Goal: Information Seeking & Learning: Learn about a topic

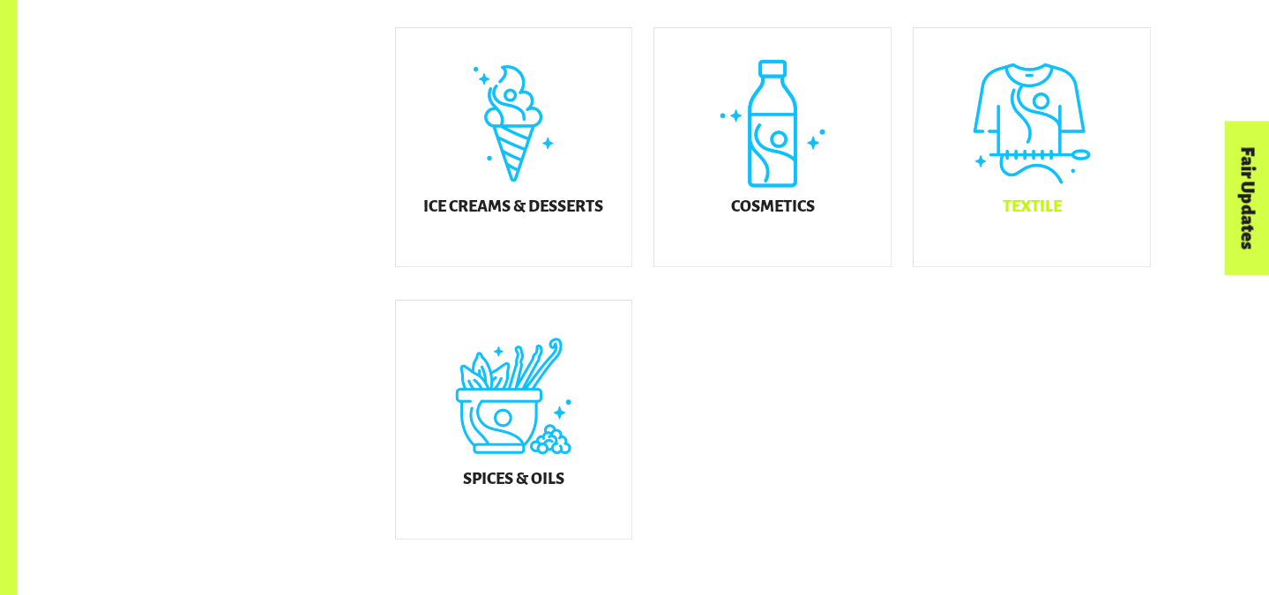
scroll to position [1080, 0]
click at [1046, 177] on div "Textile" at bounding box center [1031, 146] width 236 height 238
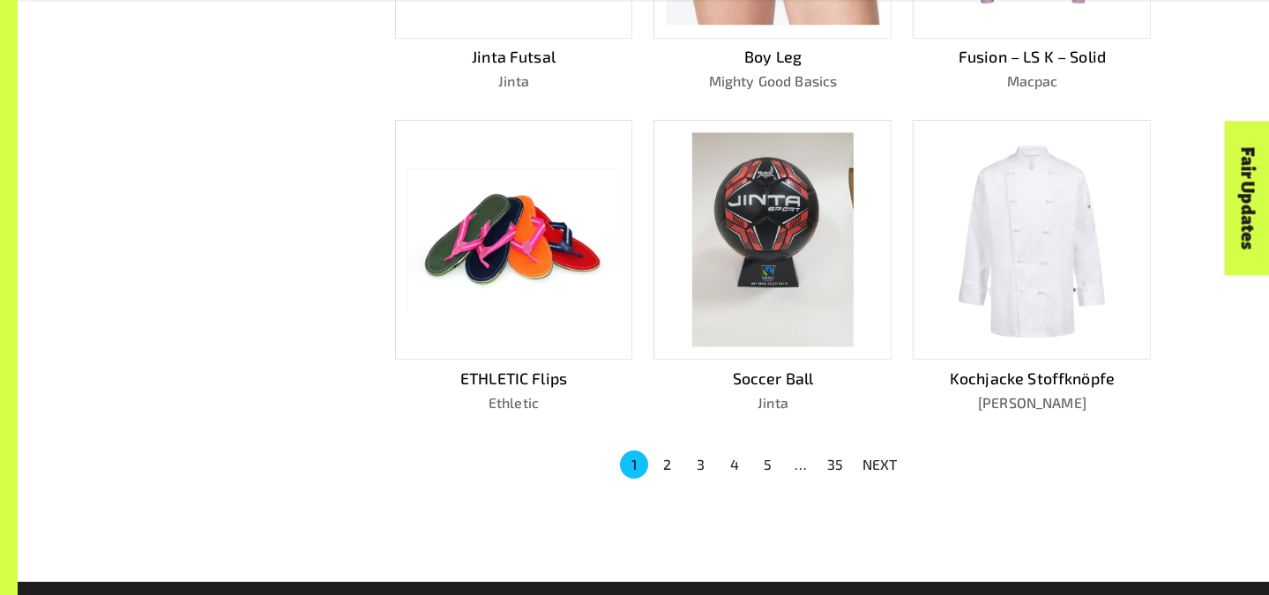
scroll to position [1093, 0]
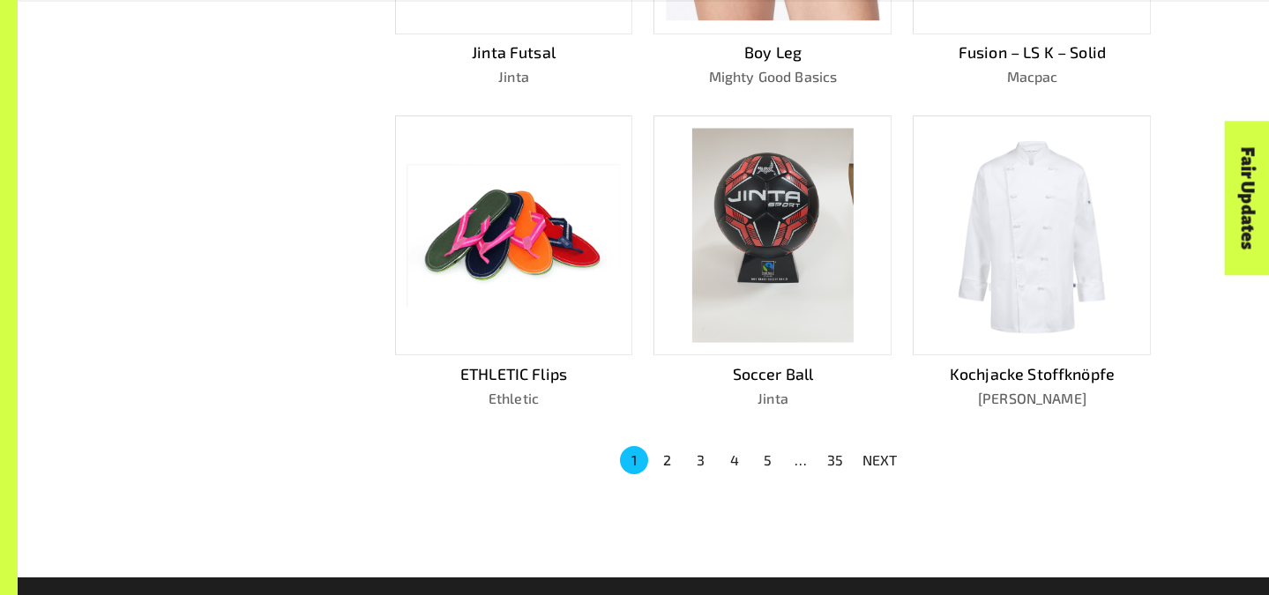
click at [662, 454] on button "2" at bounding box center [667, 460] width 28 height 28
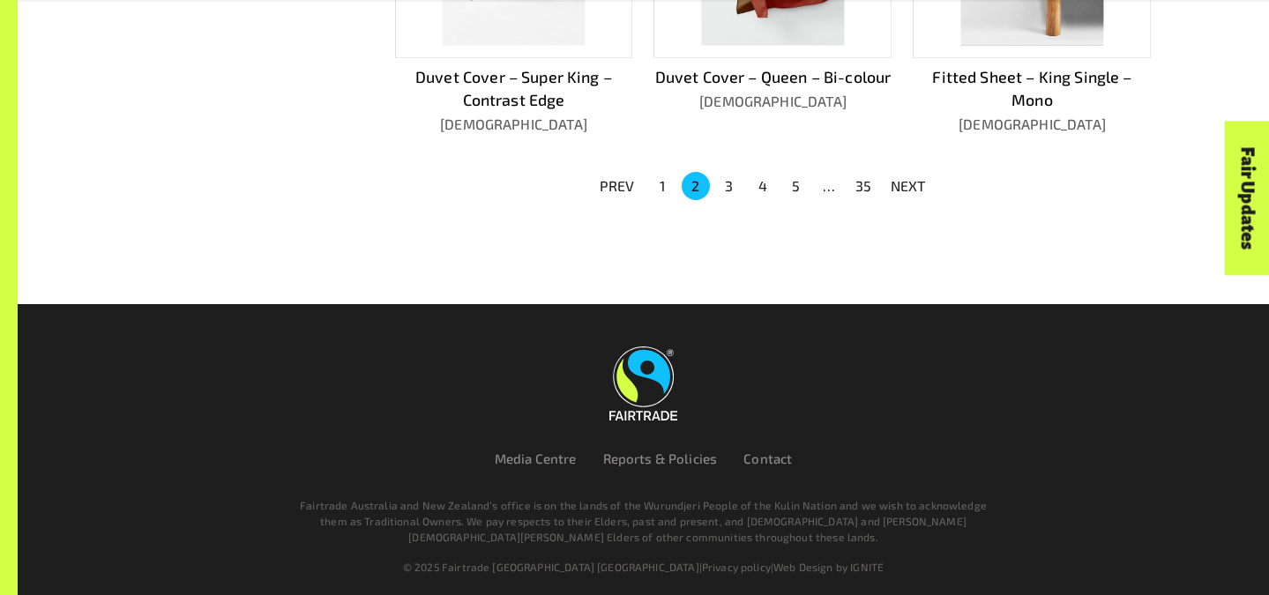
scroll to position [1316, 0]
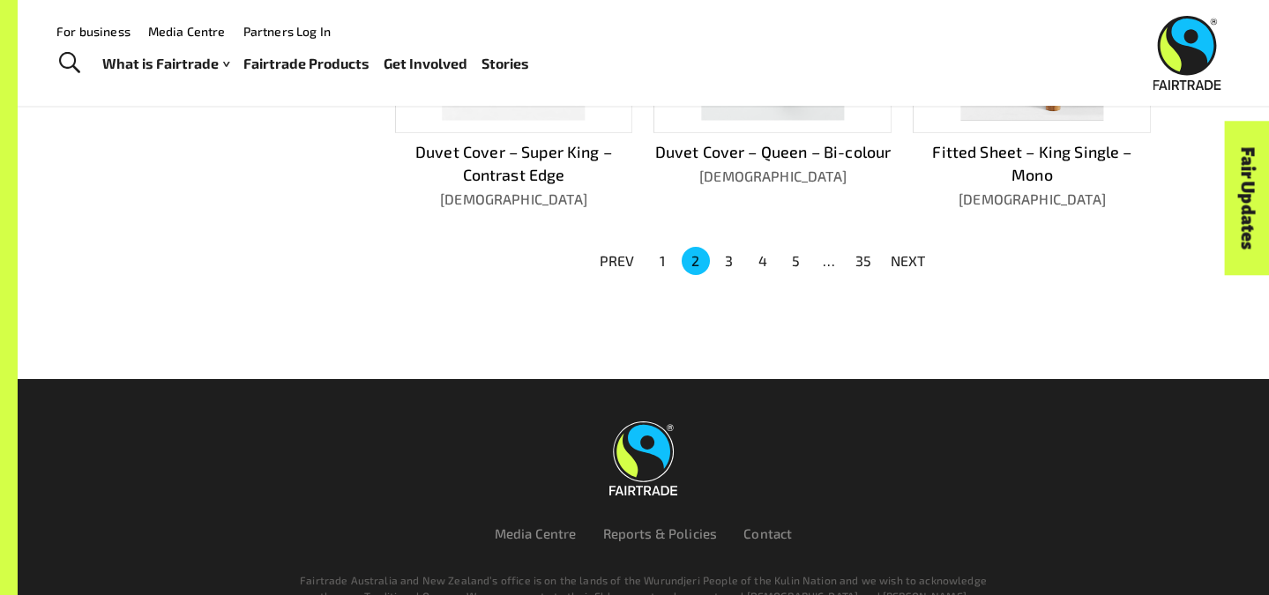
click at [732, 253] on button "3" at bounding box center [729, 261] width 28 height 28
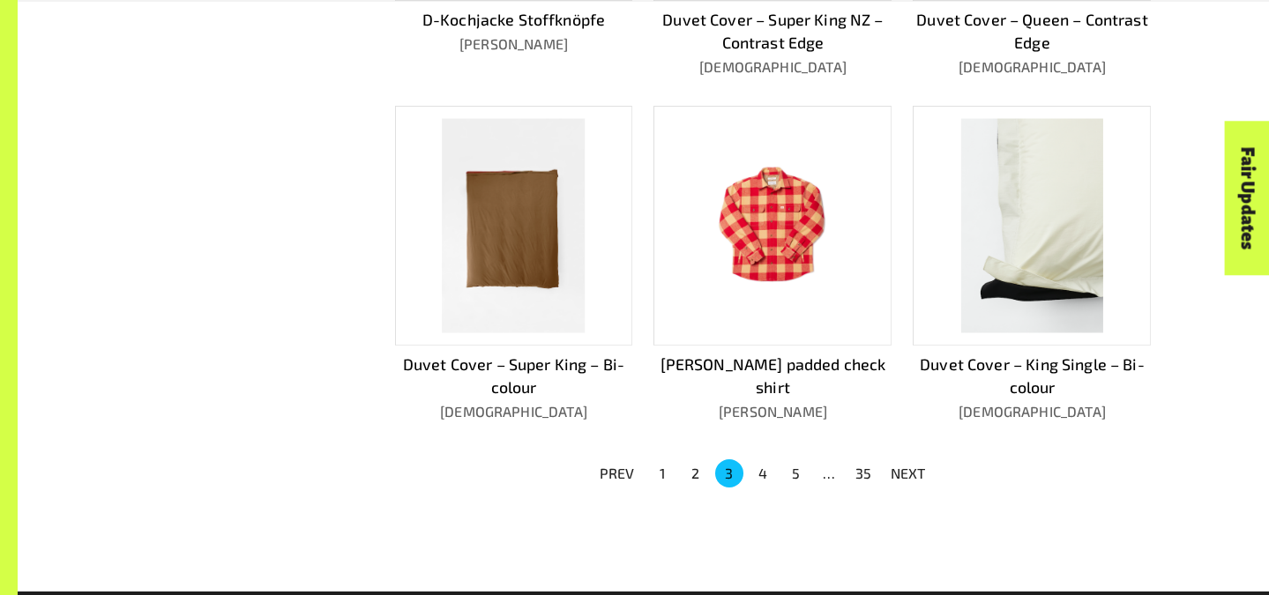
scroll to position [1105, 0]
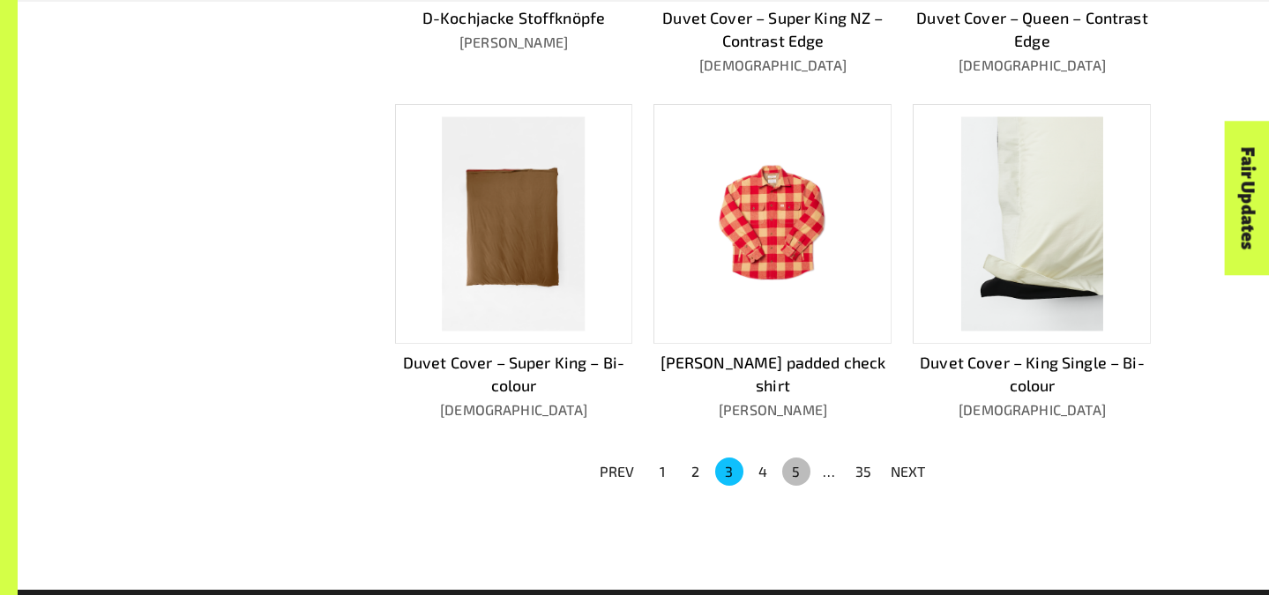
click at [796, 466] on button "5" at bounding box center [796, 472] width 28 height 28
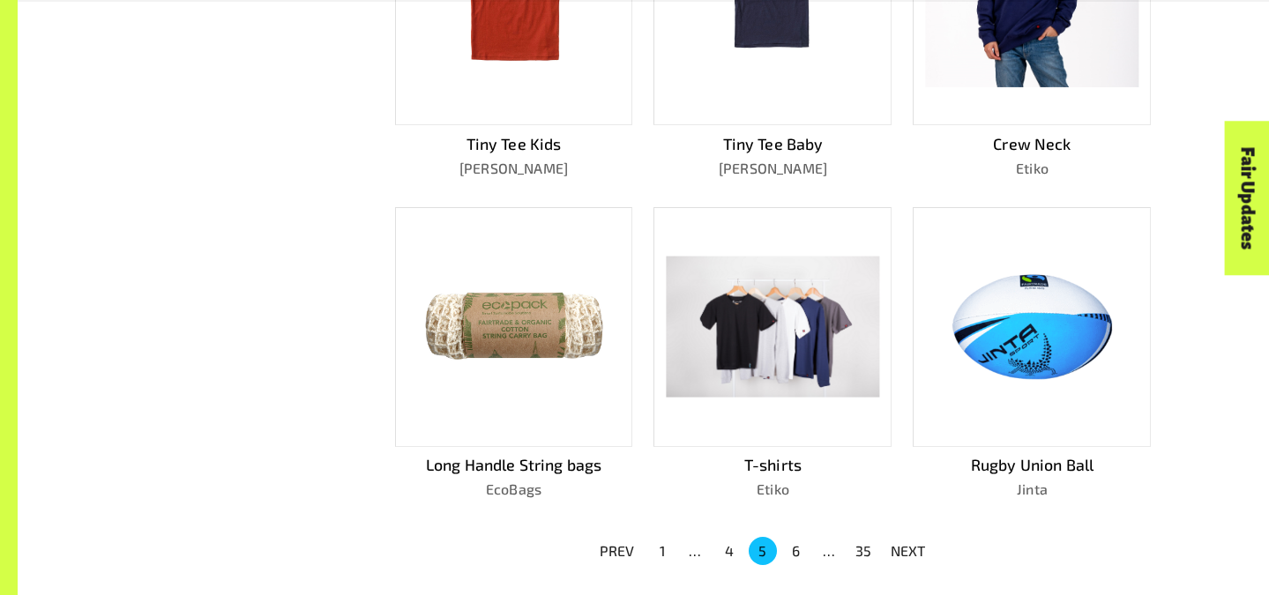
scroll to position [984, 0]
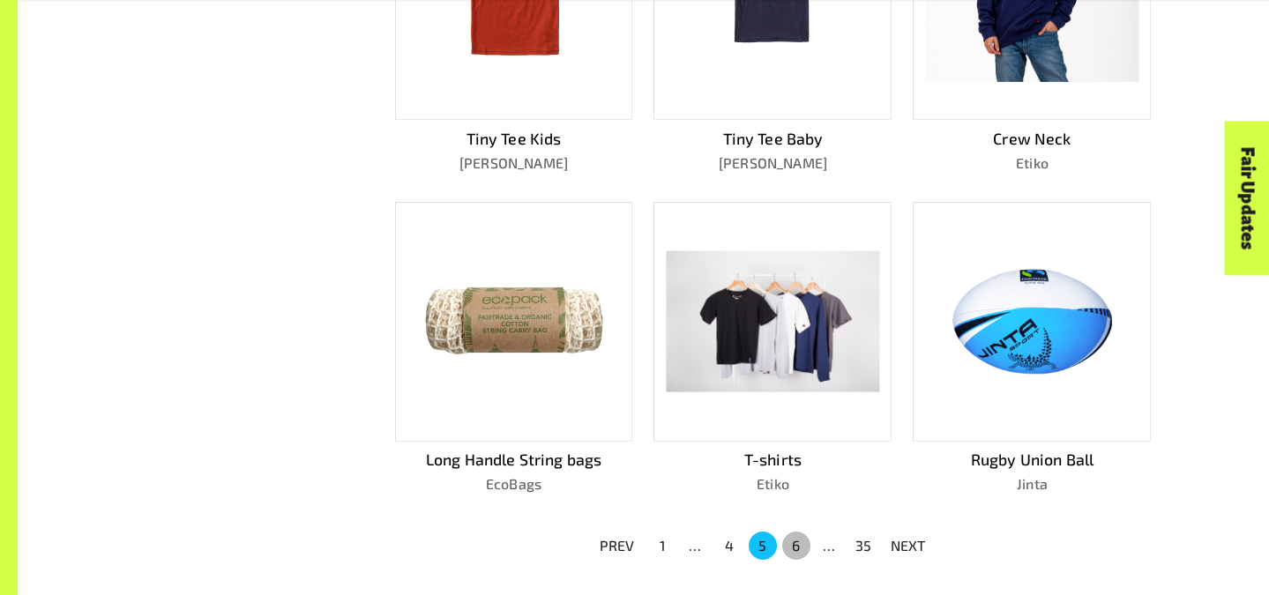
click at [797, 548] on button "6" at bounding box center [796, 546] width 28 height 28
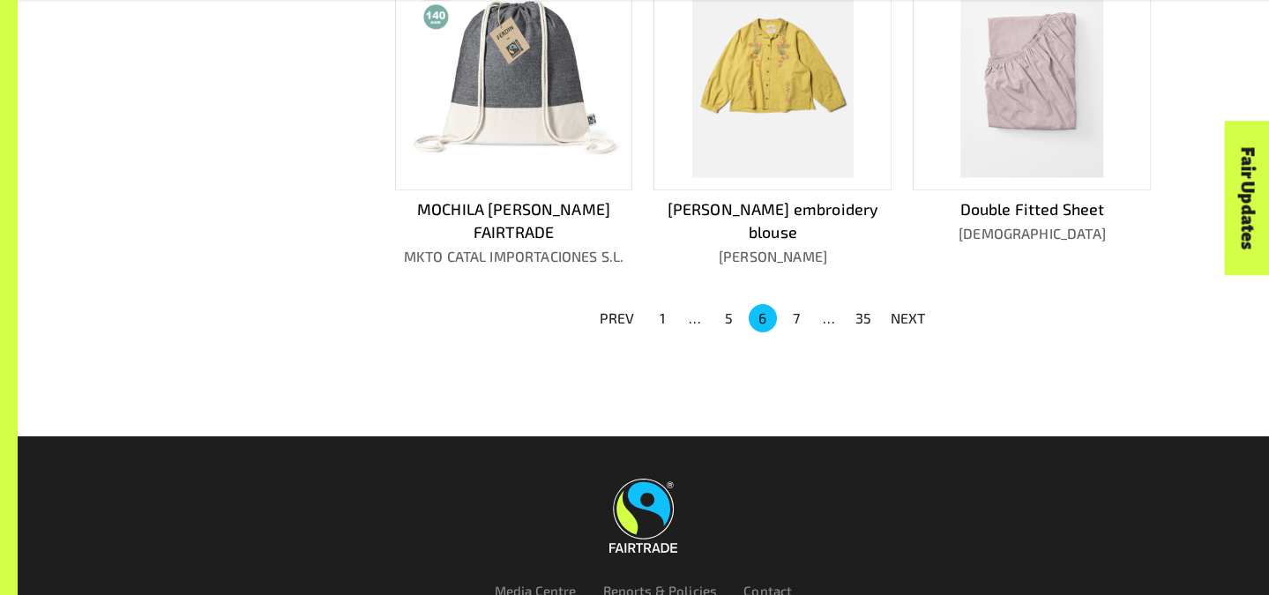
scroll to position [1283, 0]
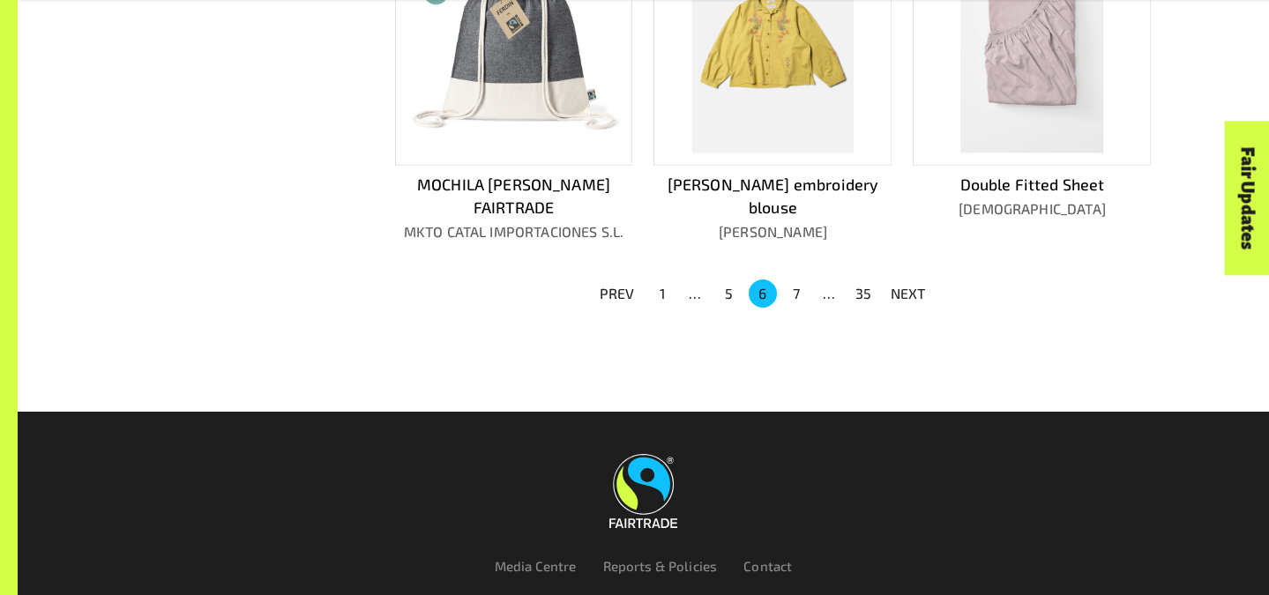
click at [891, 283] on p "NEXT" at bounding box center [908, 293] width 35 height 21
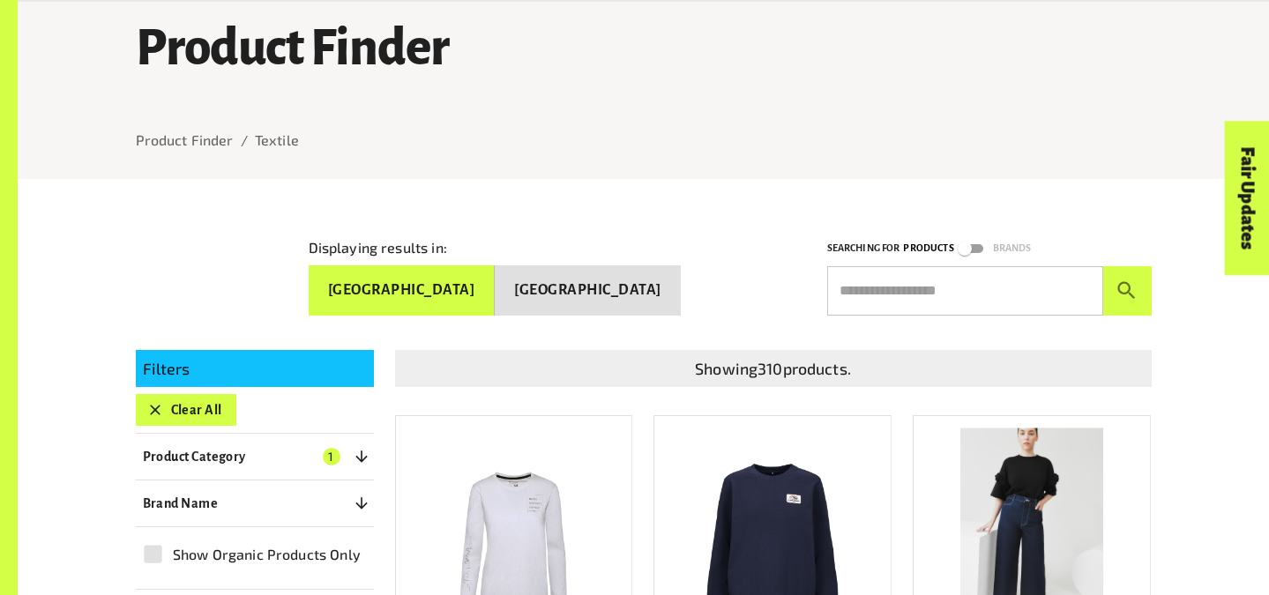
scroll to position [131, 0]
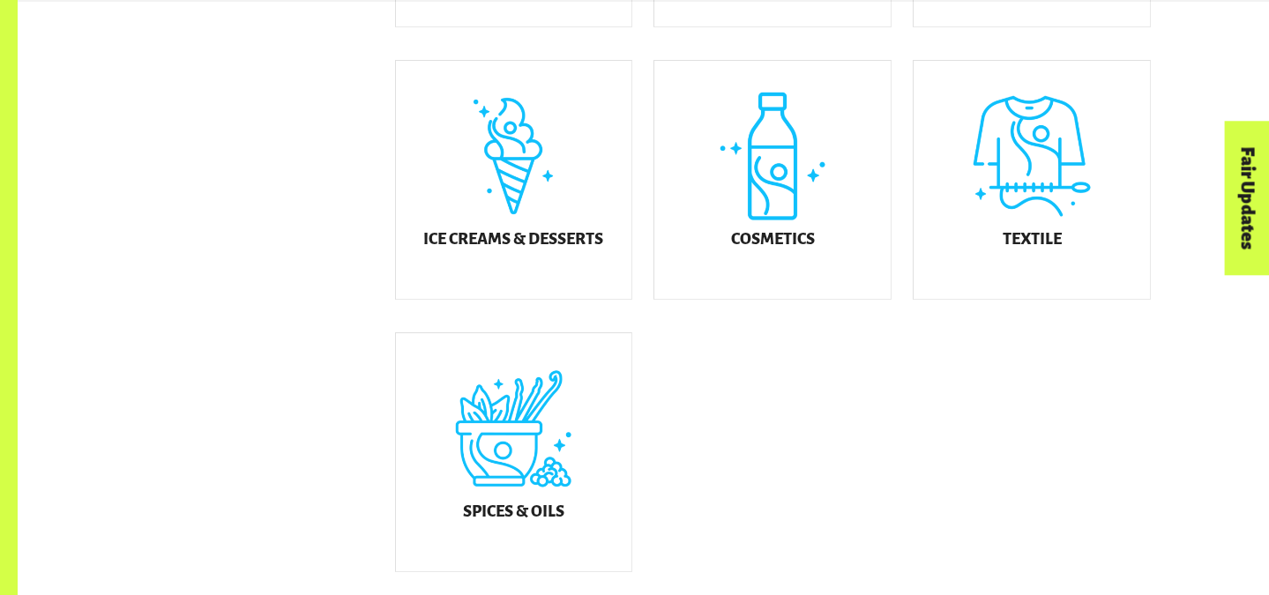
scroll to position [1080, 0]
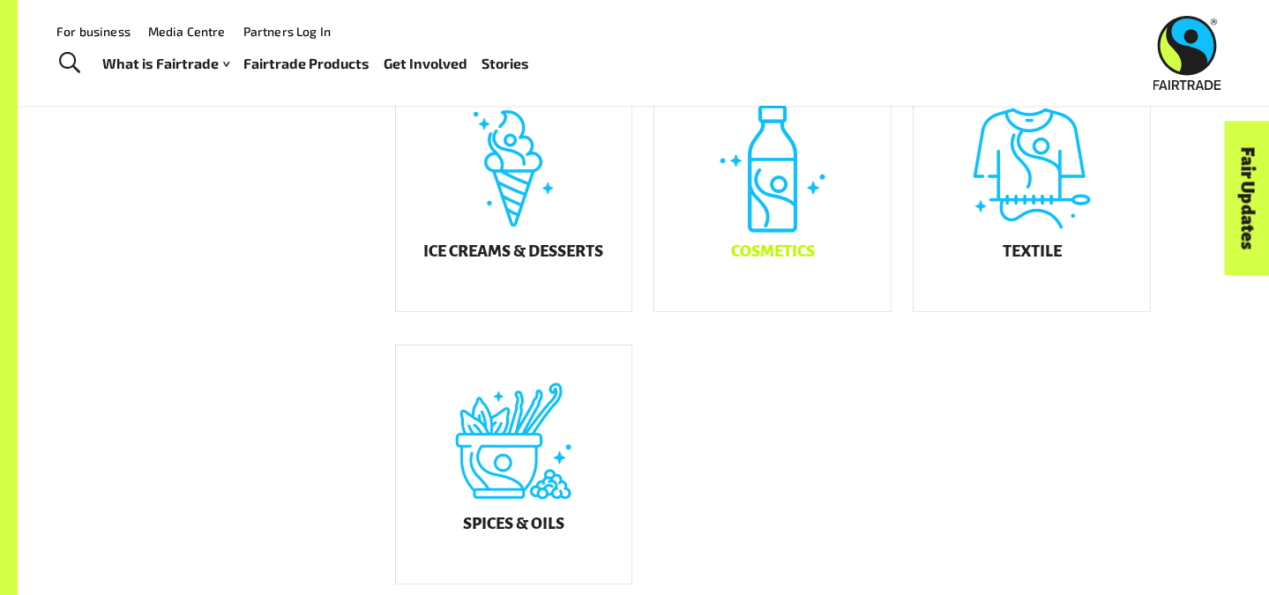
click at [840, 263] on div "Cosmetics" at bounding box center [772, 192] width 236 height 238
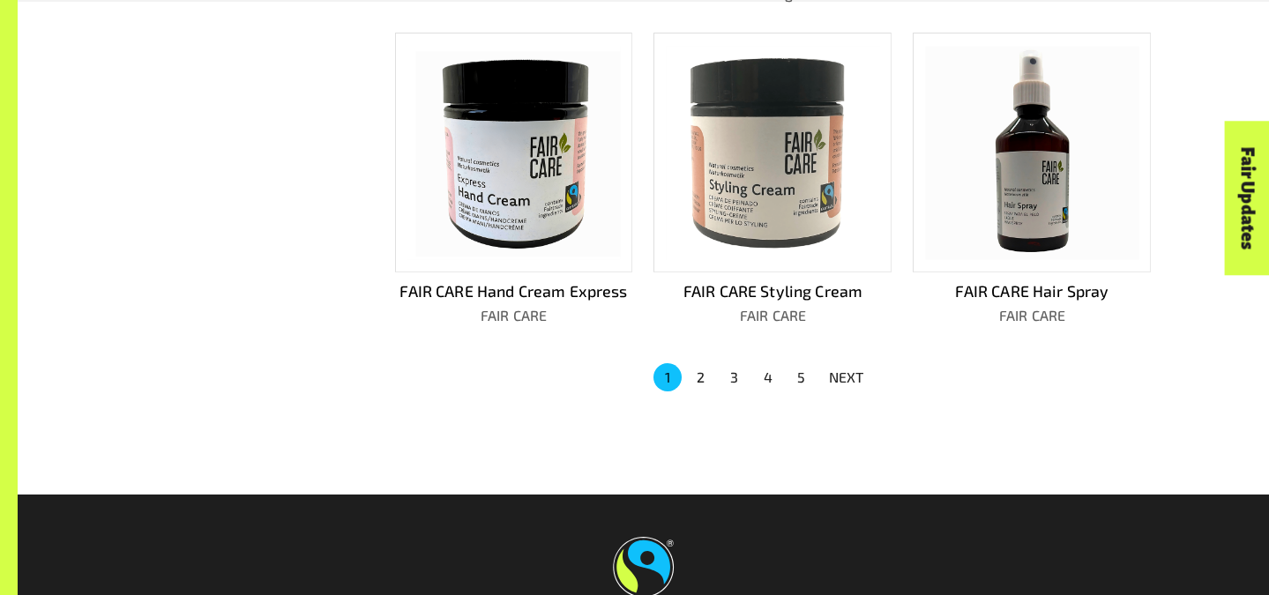
scroll to position [1367, 0]
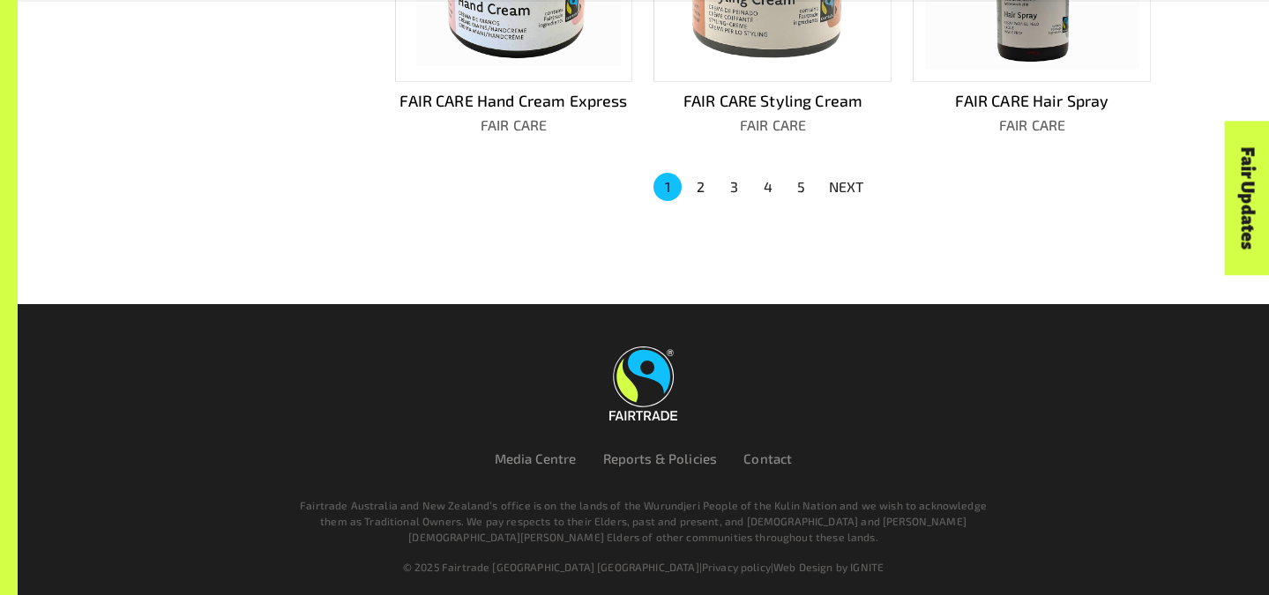
click at [697, 175] on button "2" at bounding box center [701, 187] width 28 height 28
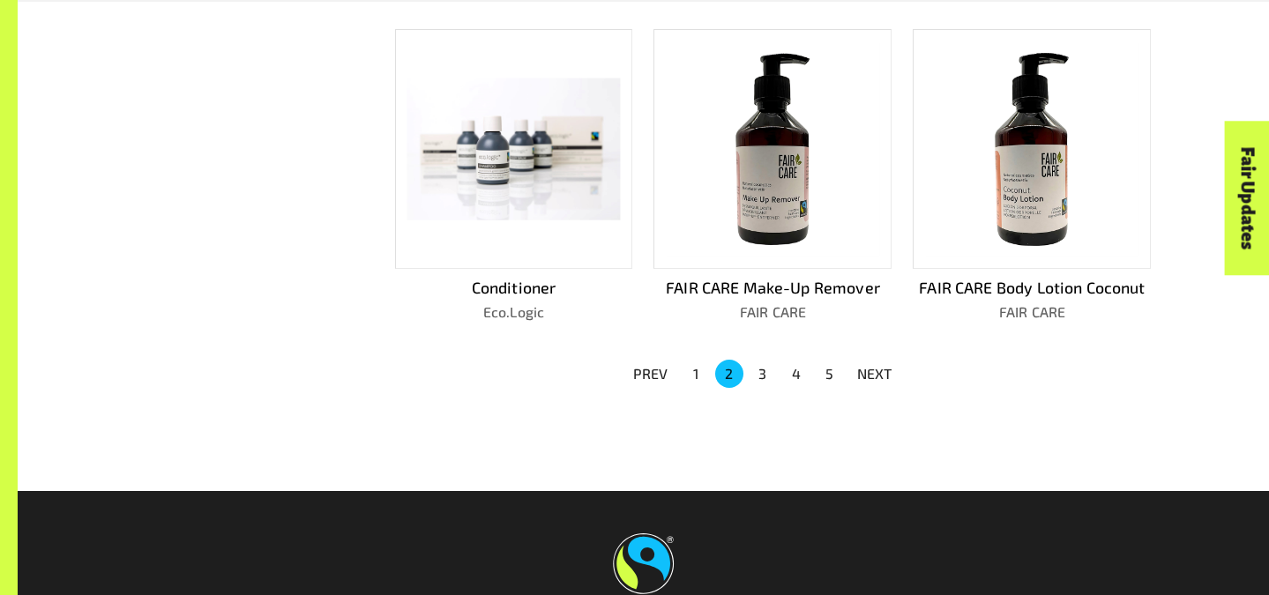
scroll to position [1249, 0]
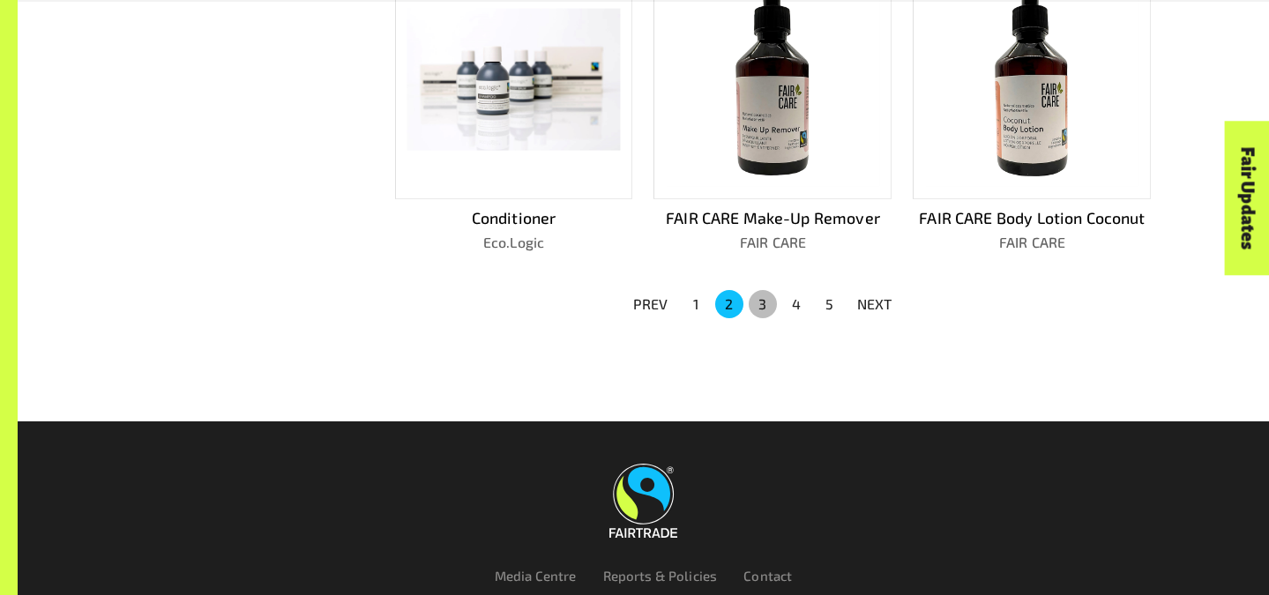
click at [760, 295] on button "3" at bounding box center [763, 304] width 28 height 28
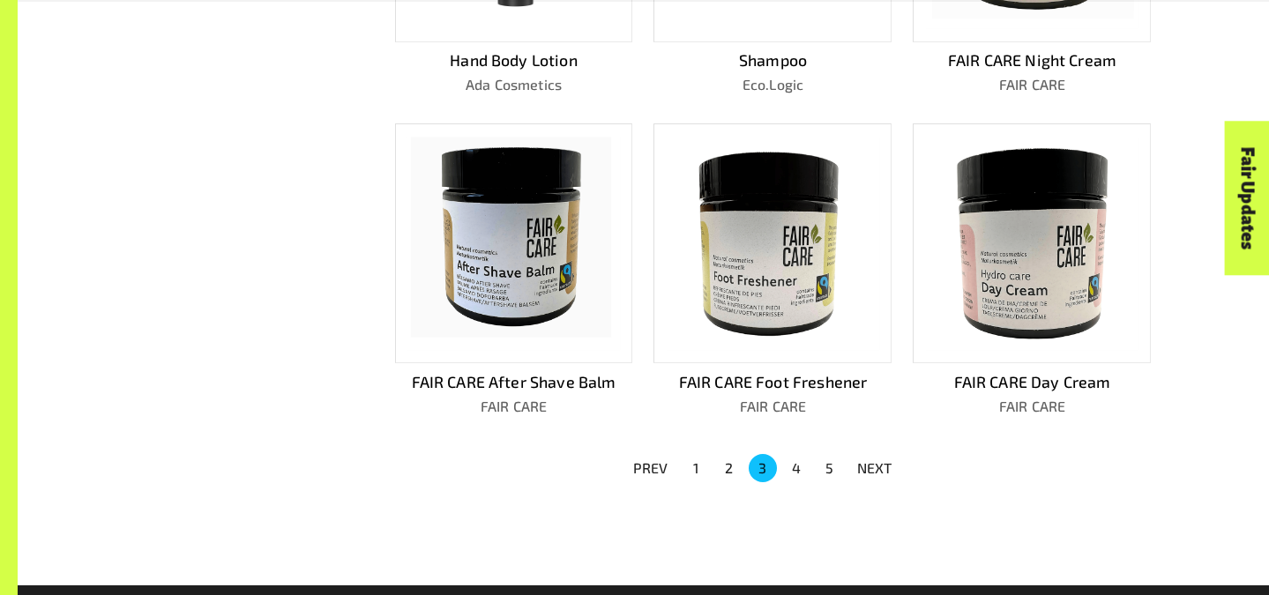
scroll to position [1090, 0]
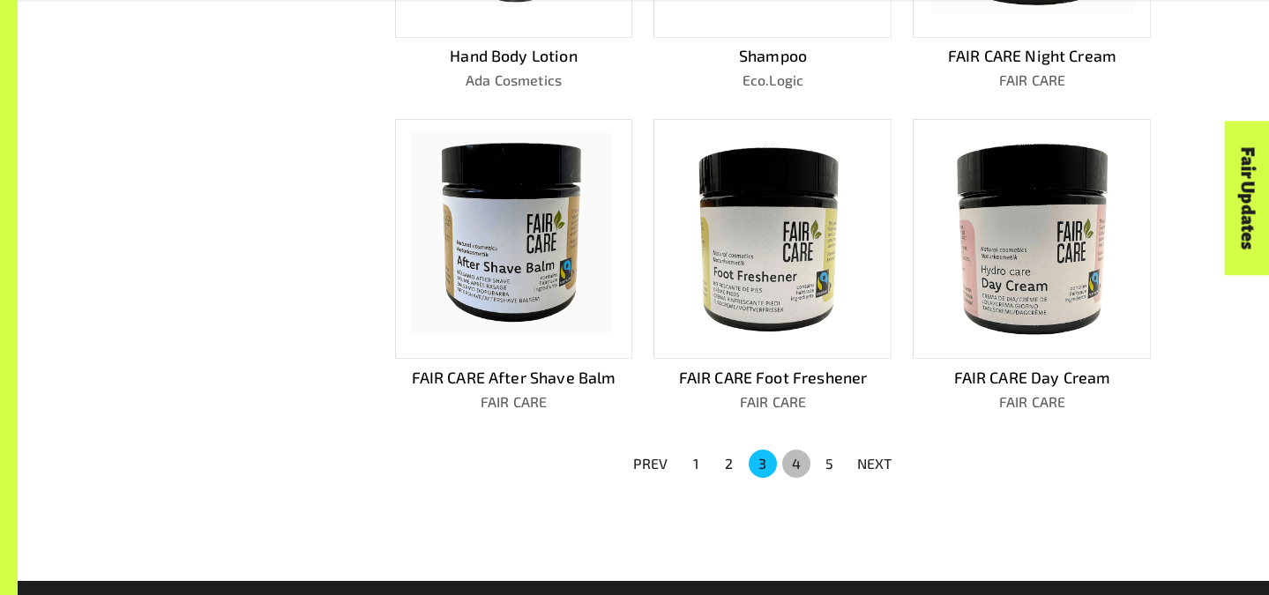
click at [803, 450] on button "4" at bounding box center [796, 464] width 28 height 28
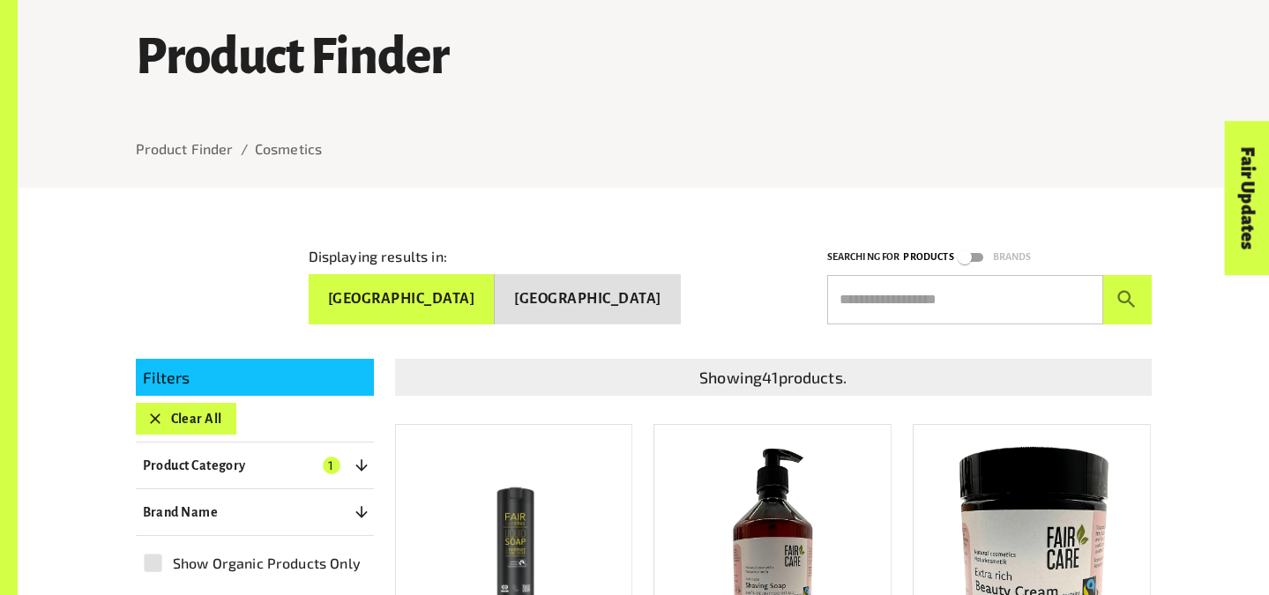
scroll to position [134, 0]
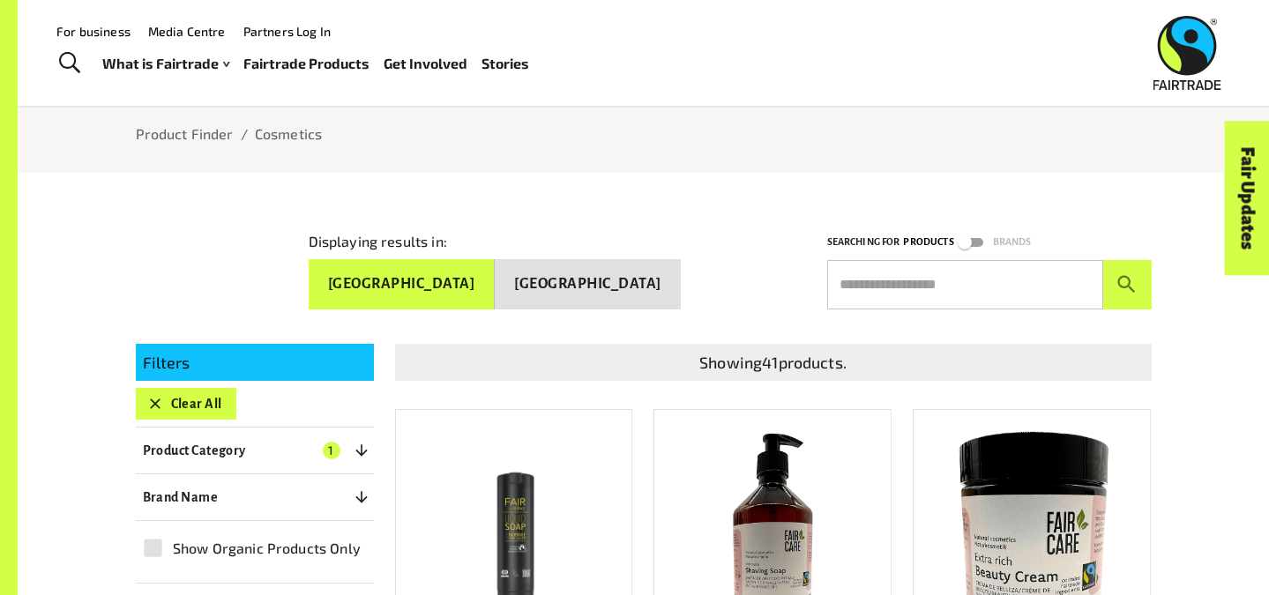
click at [286, 71] on link "Fairtrade Products" at bounding box center [306, 64] width 126 height 26
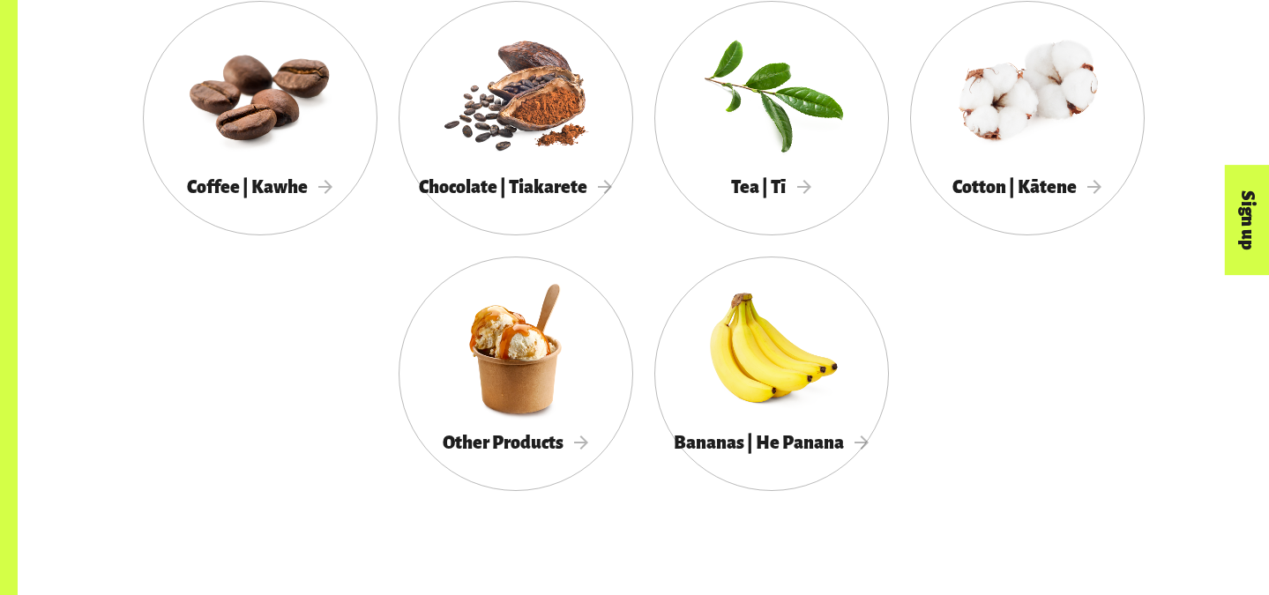
scroll to position [1057, 0]
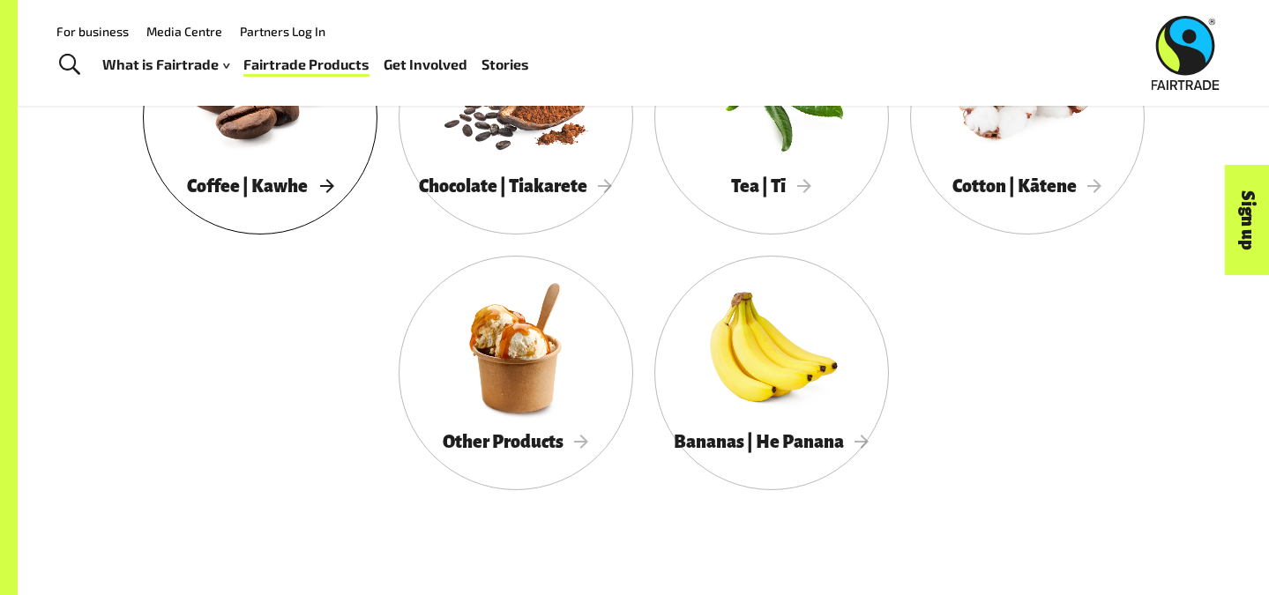
click at [297, 129] on div at bounding box center [260, 92] width 235 height 153
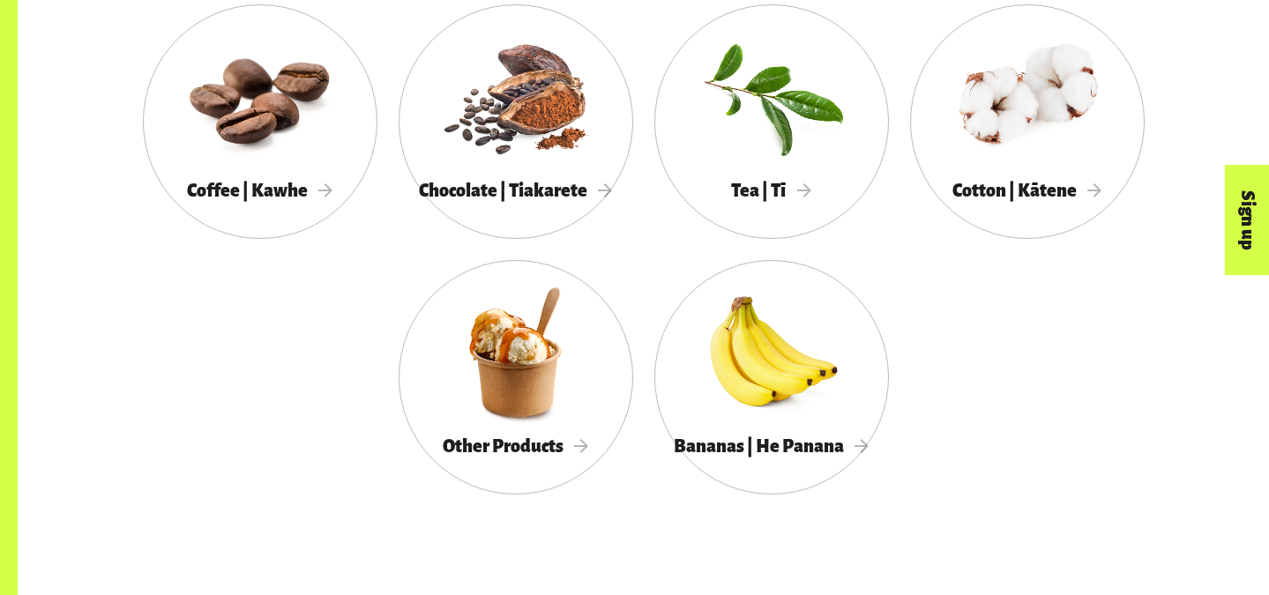
scroll to position [1057, 0]
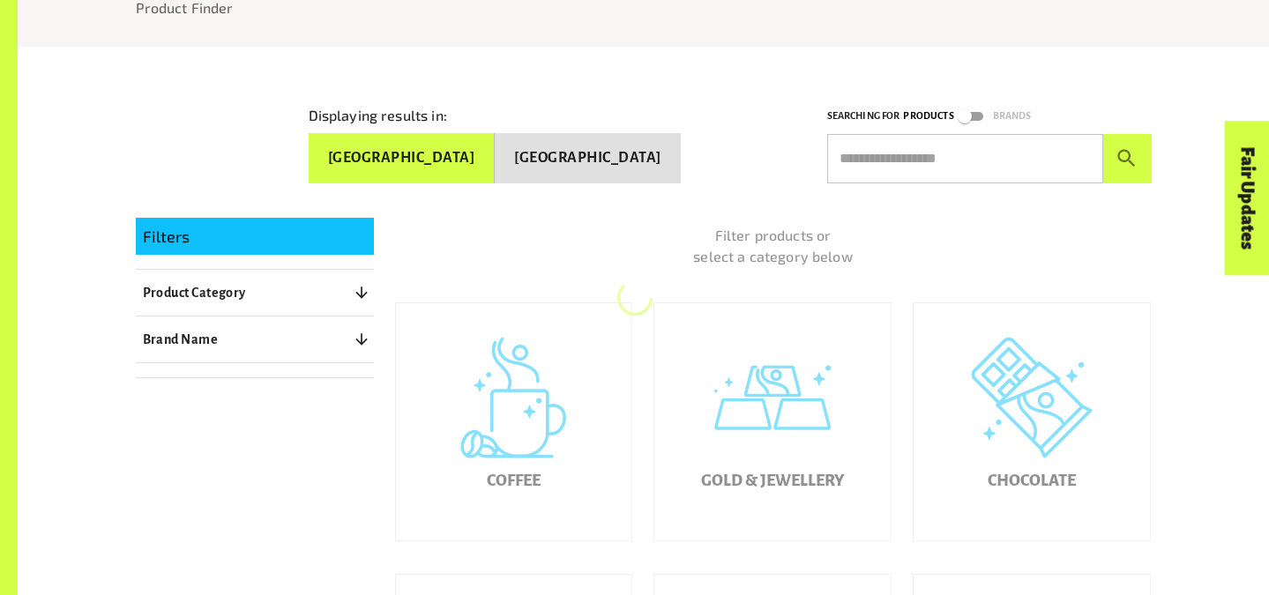
scroll to position [355, 0]
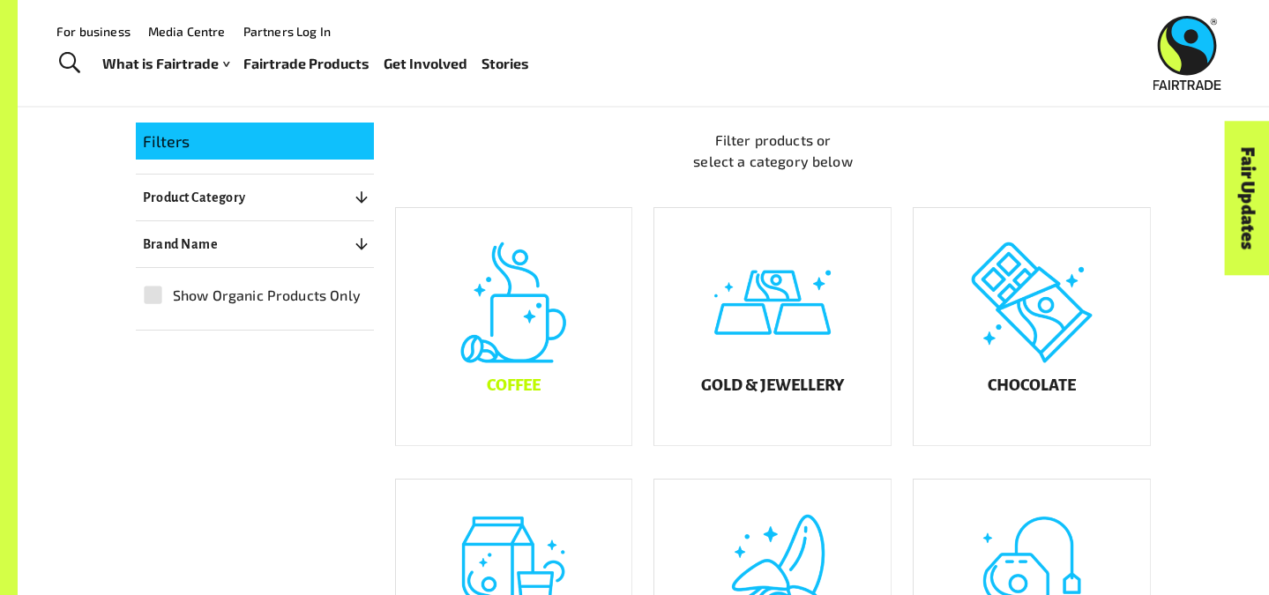
click at [429, 302] on div "Coffee" at bounding box center [514, 327] width 236 height 238
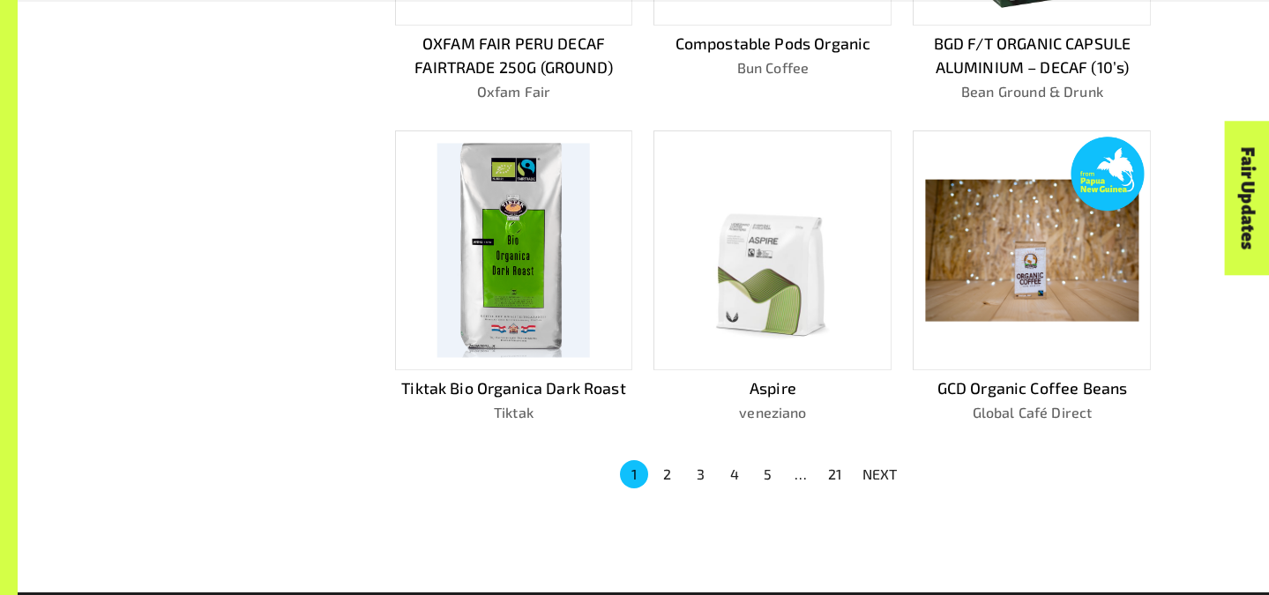
scroll to position [1194, 0]
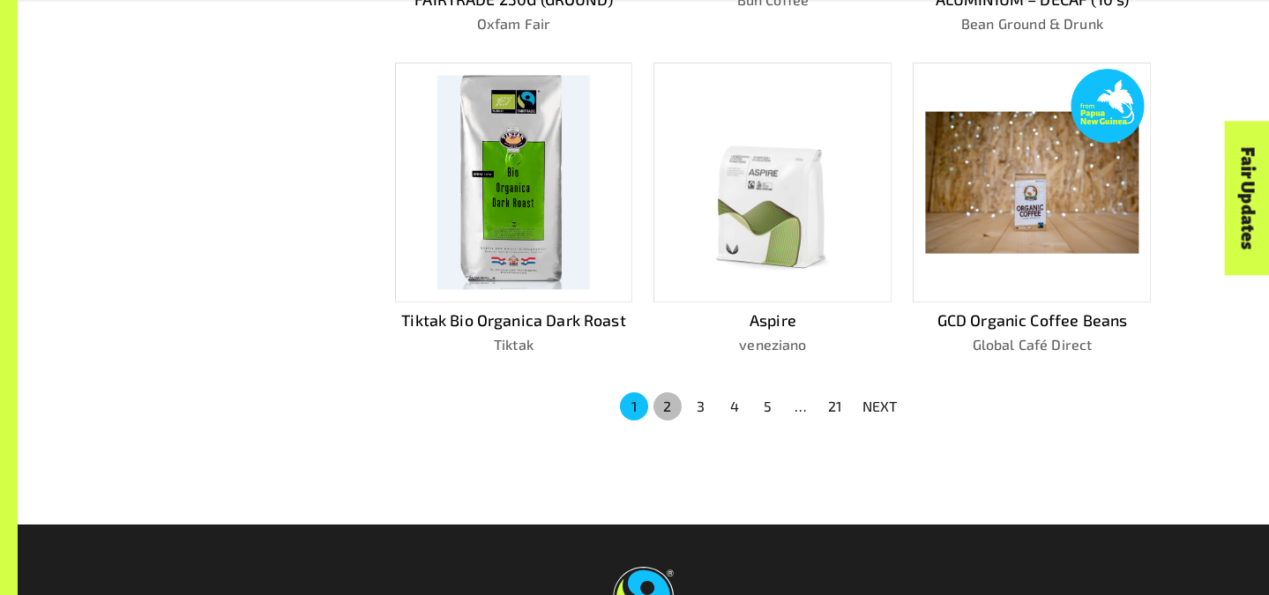
click at [675, 392] on button "2" at bounding box center [667, 406] width 28 height 28
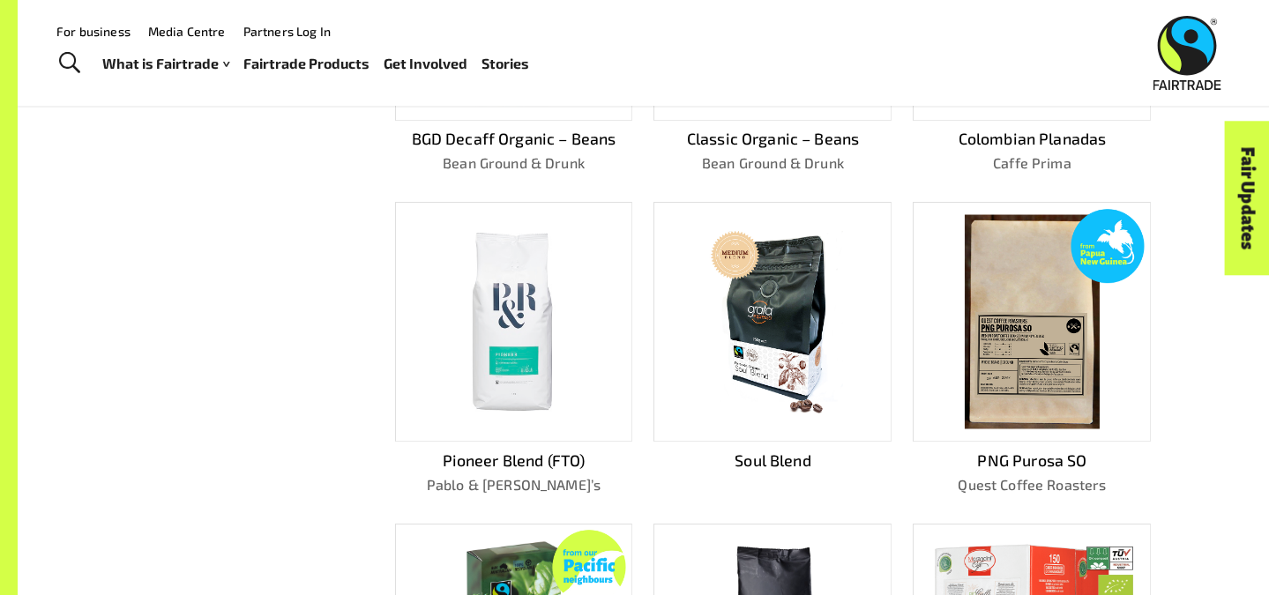
scroll to position [661, 0]
click at [515, 335] on img at bounding box center [513, 323] width 212 height 212
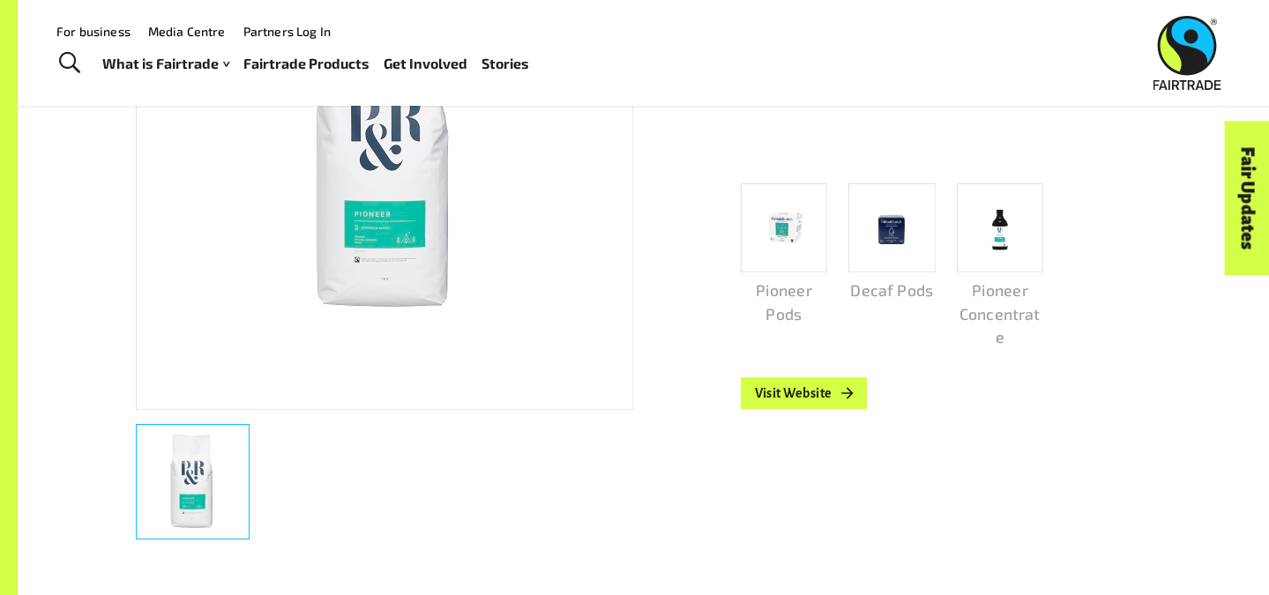
scroll to position [462, 0]
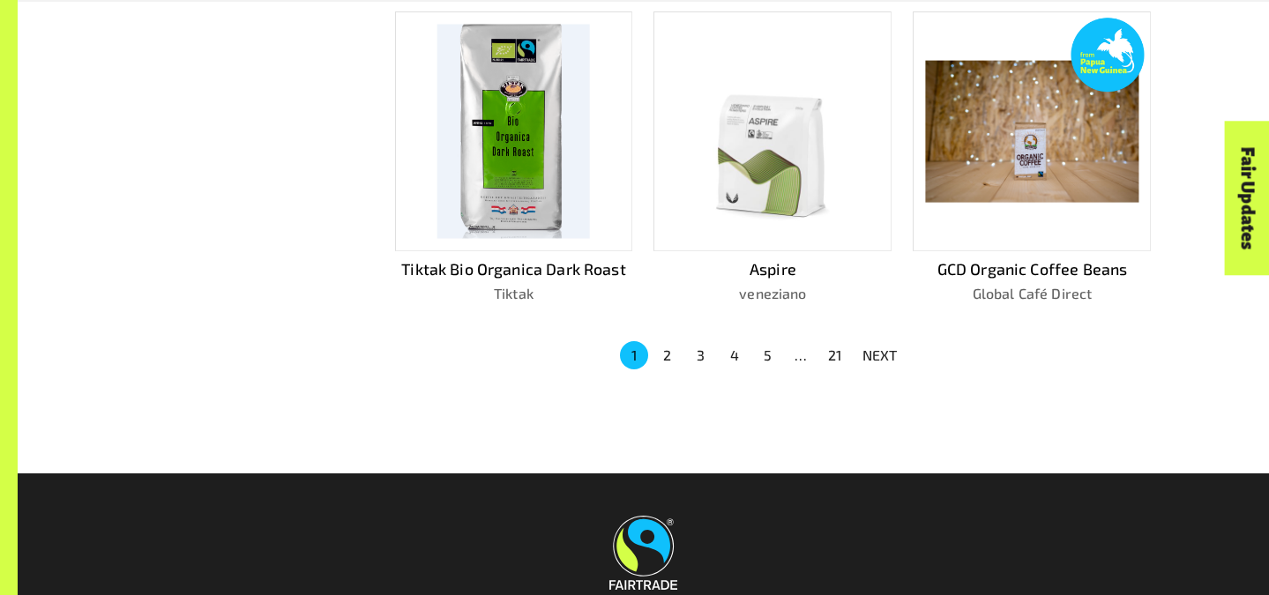
click at [667, 341] on button "2" at bounding box center [667, 355] width 28 height 28
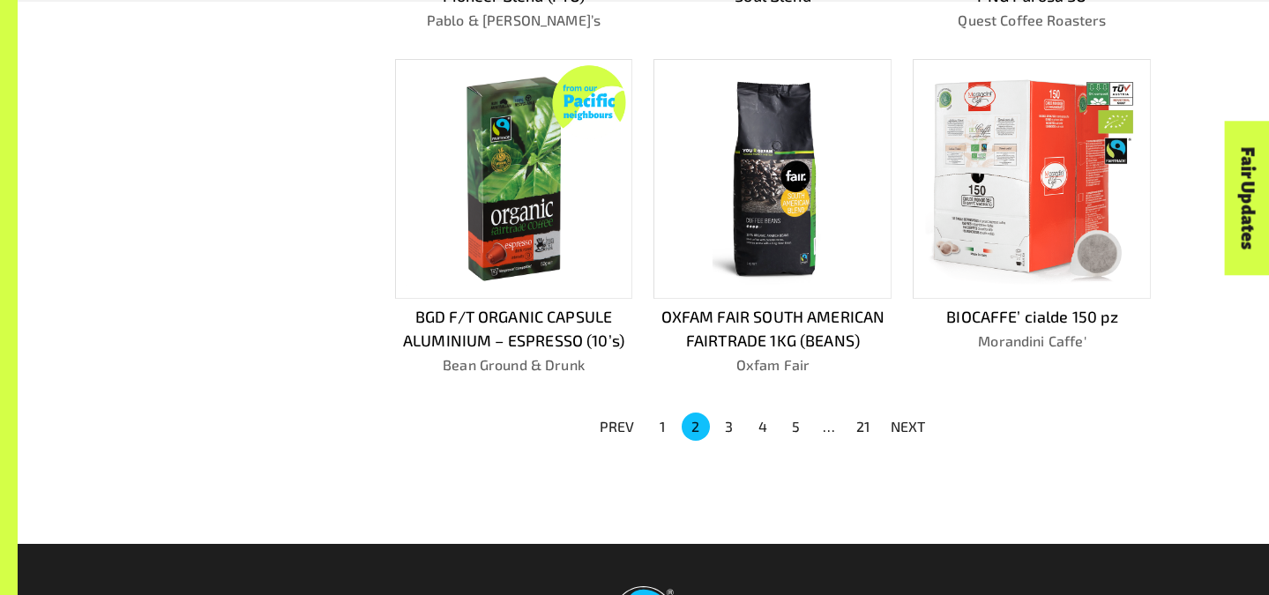
scroll to position [1137, 0]
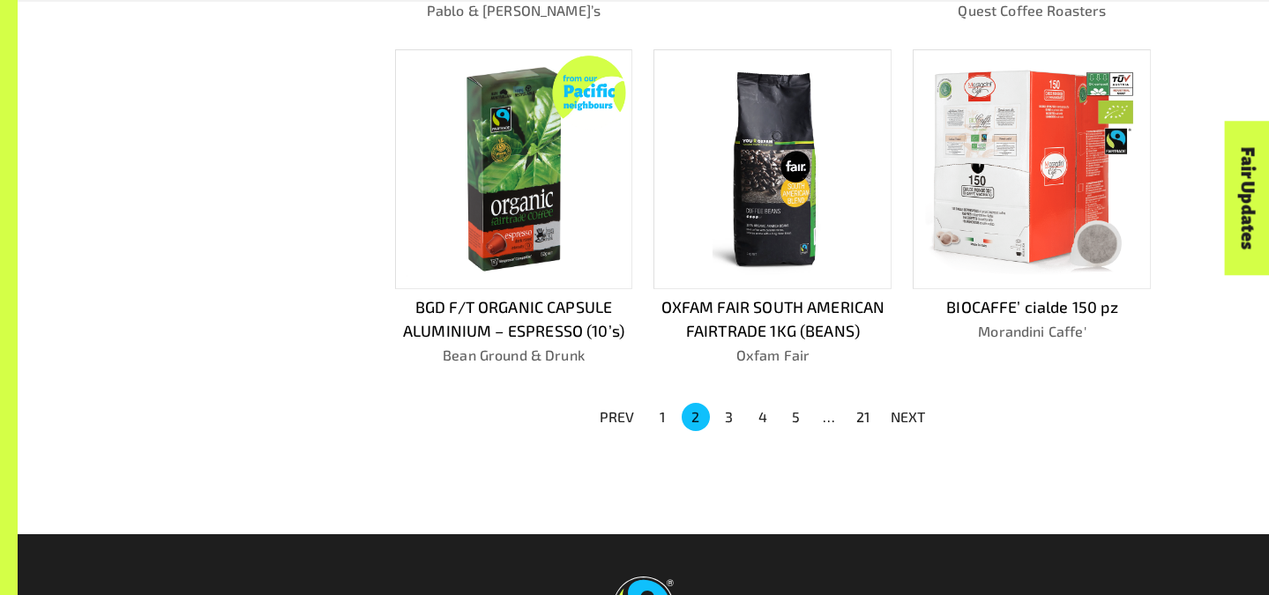
click at [730, 410] on button "3" at bounding box center [729, 417] width 28 height 28
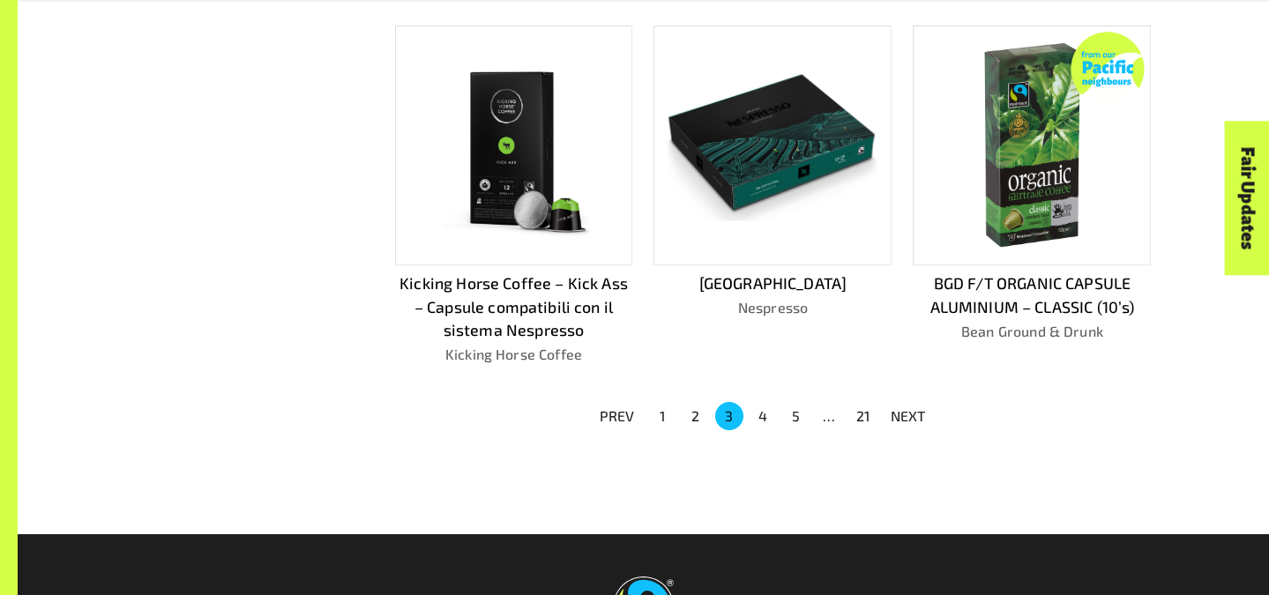
scroll to position [1168, 0]
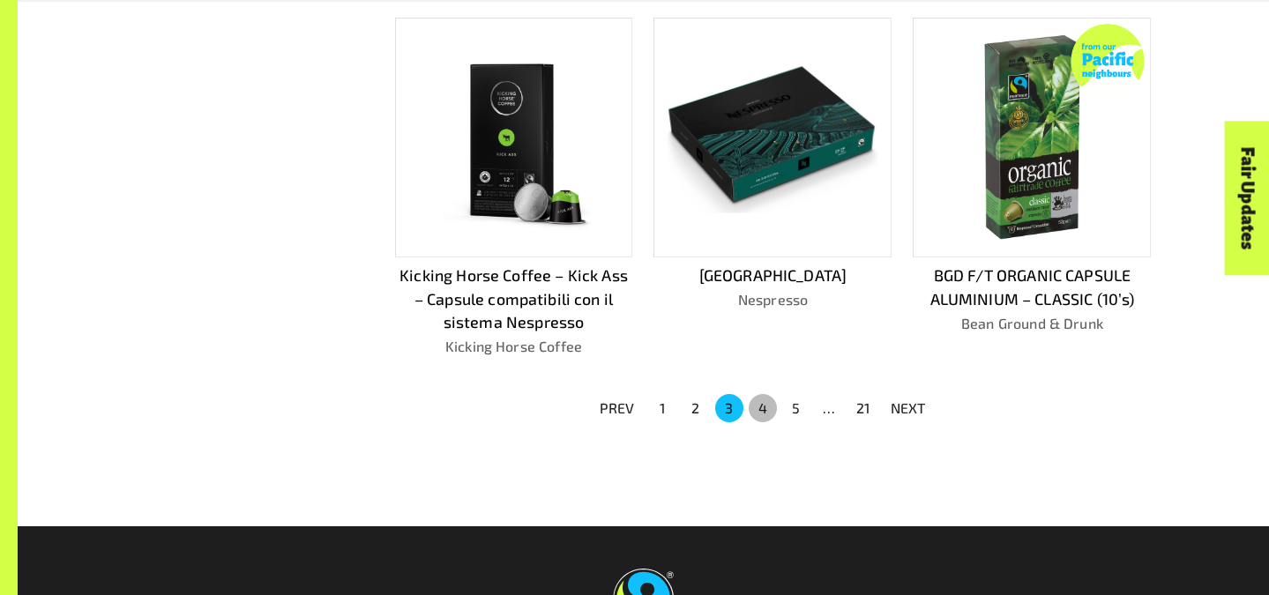
click at [766, 401] on button "4" at bounding box center [763, 408] width 28 height 28
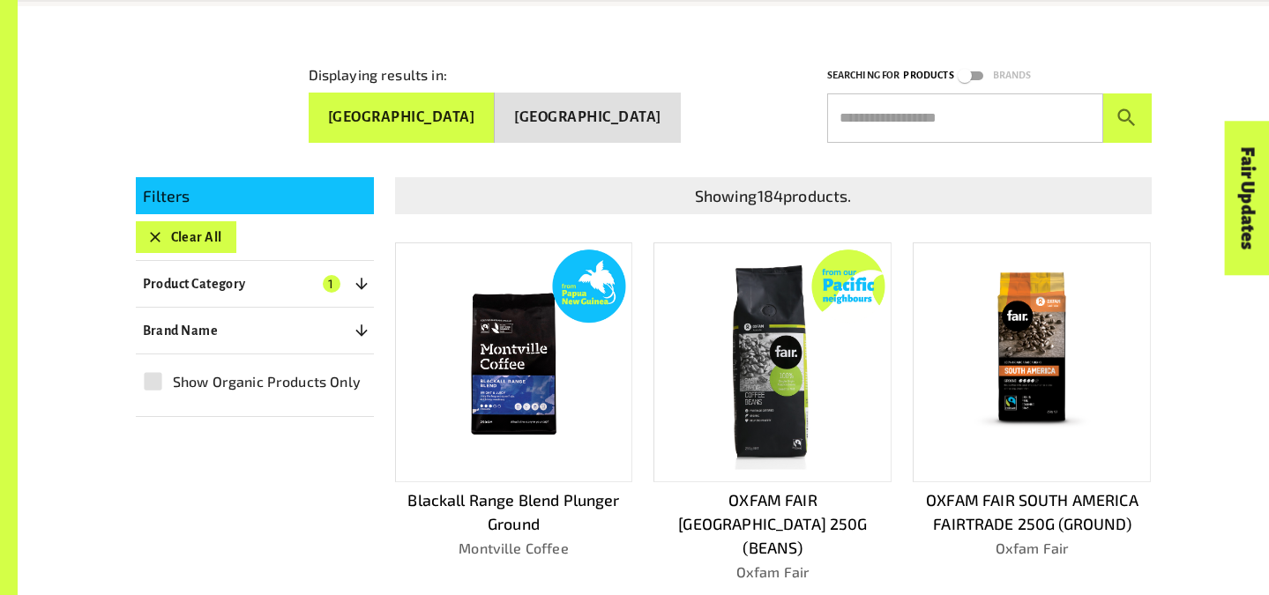
scroll to position [369, 0]
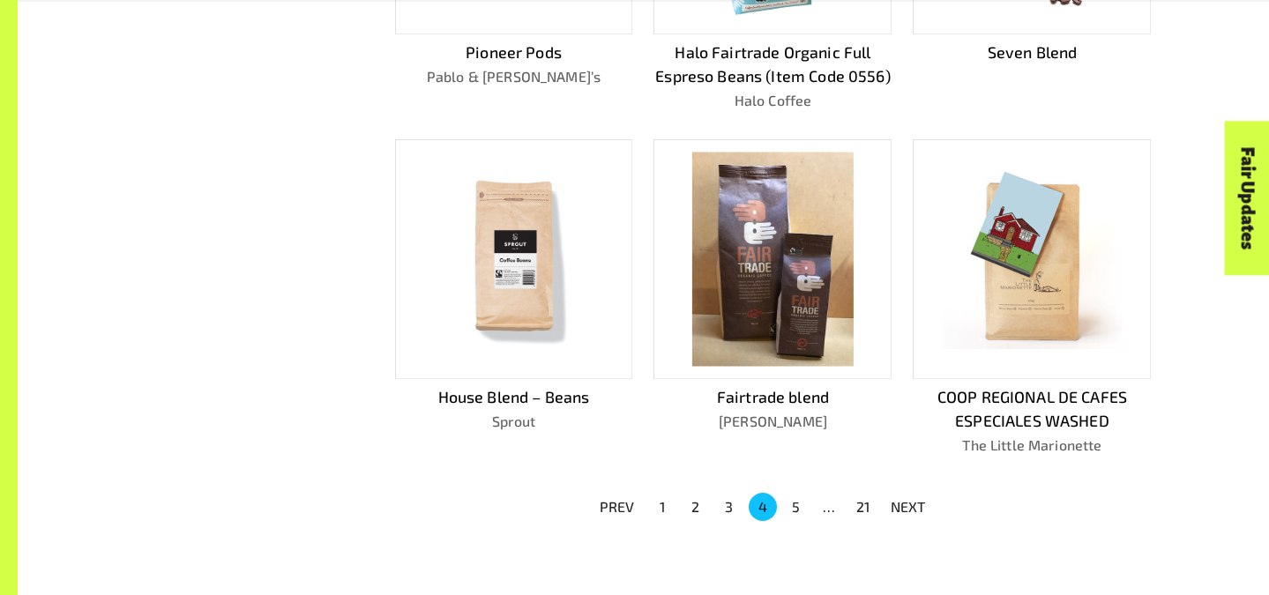
click at [584, 278] on img at bounding box center [513, 259] width 212 height 212
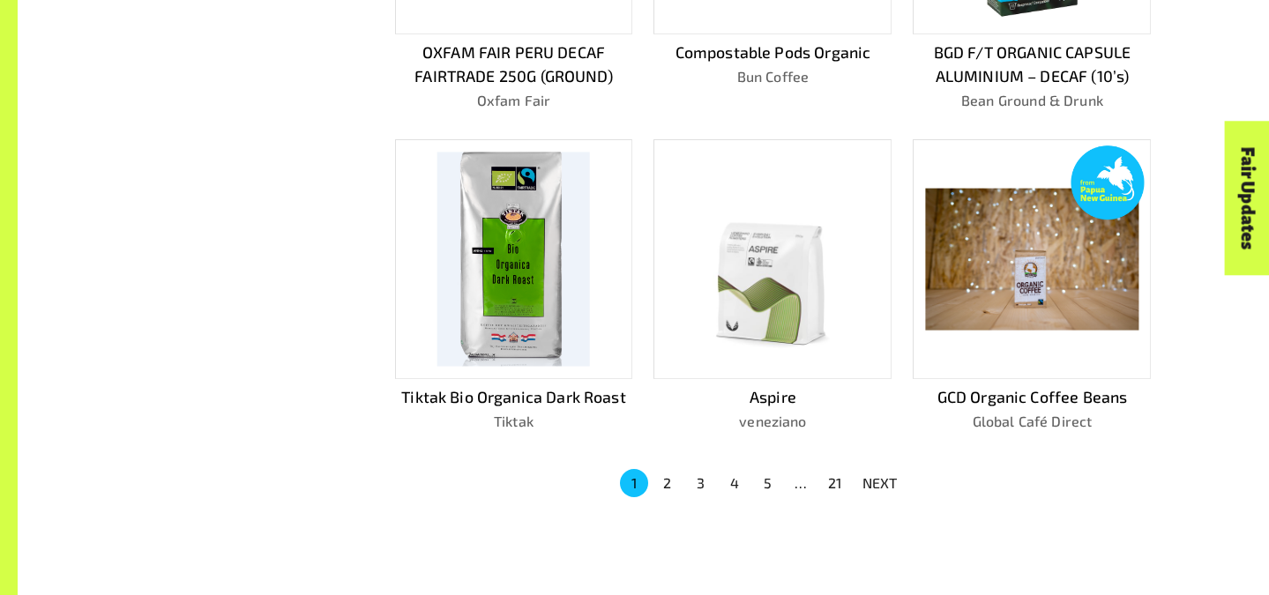
scroll to position [1117, 0]
click at [772, 469] on button "5" at bounding box center [768, 483] width 28 height 28
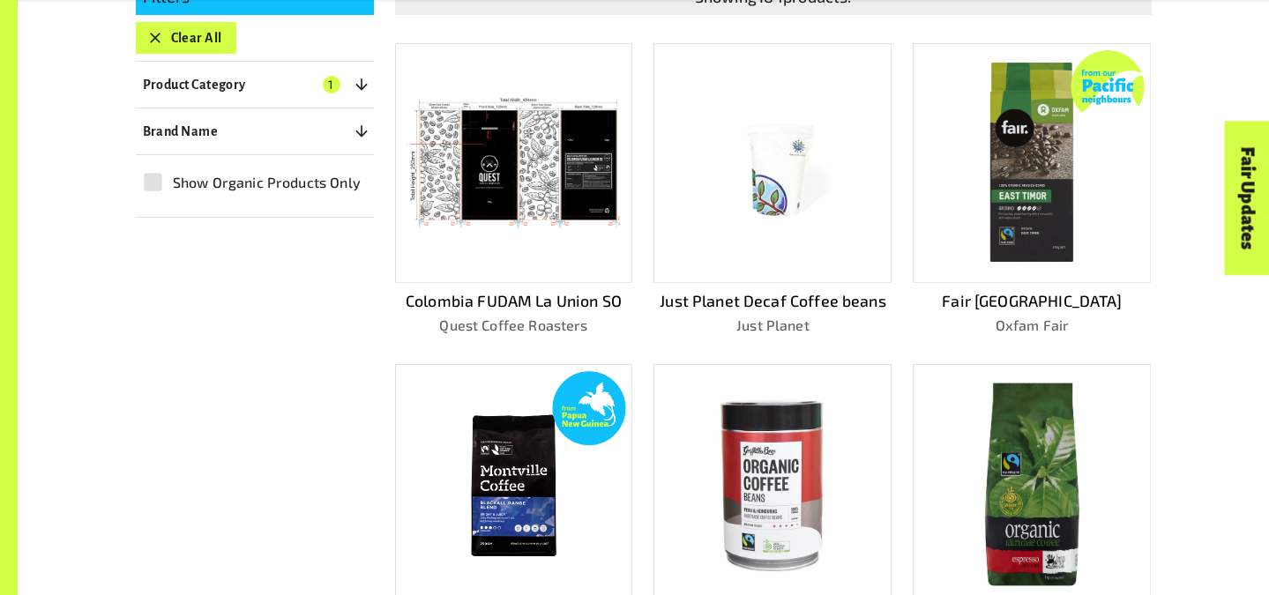
scroll to position [502, 0]
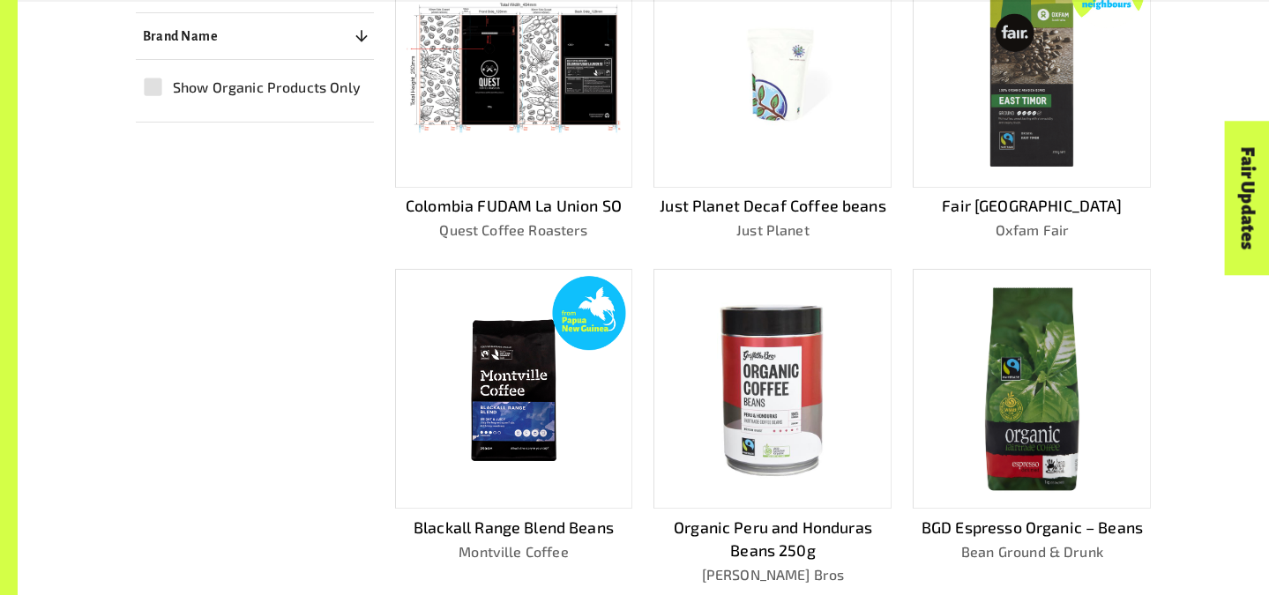
click at [1016, 113] on img at bounding box center [1032, 68] width 110 height 214
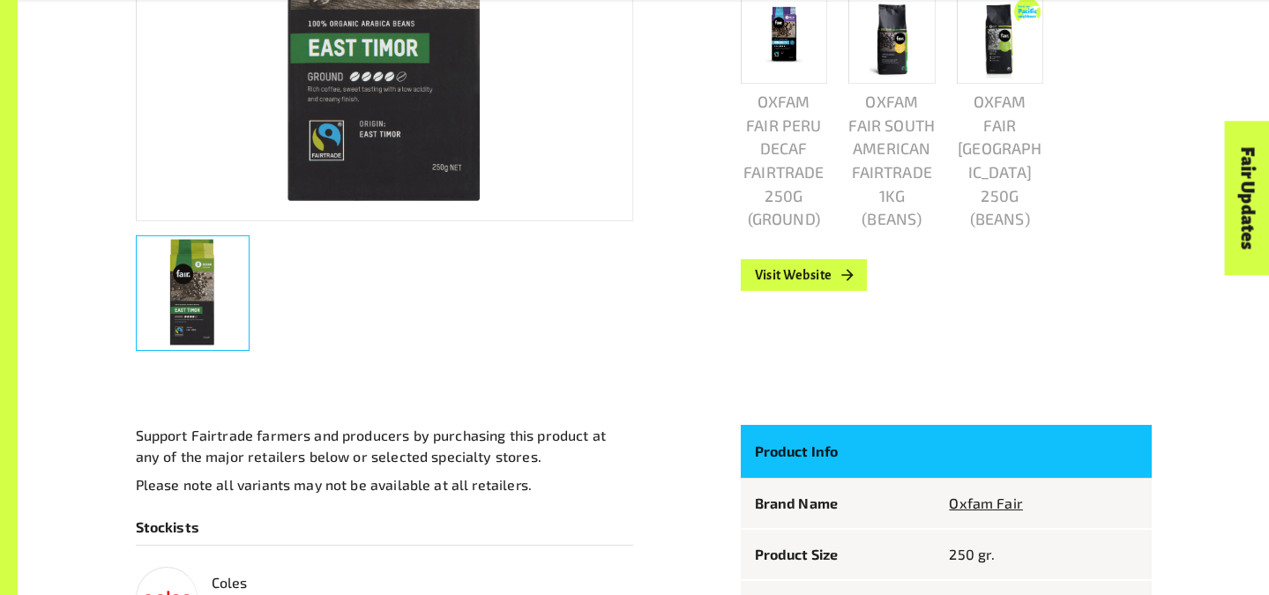
scroll to position [709, 0]
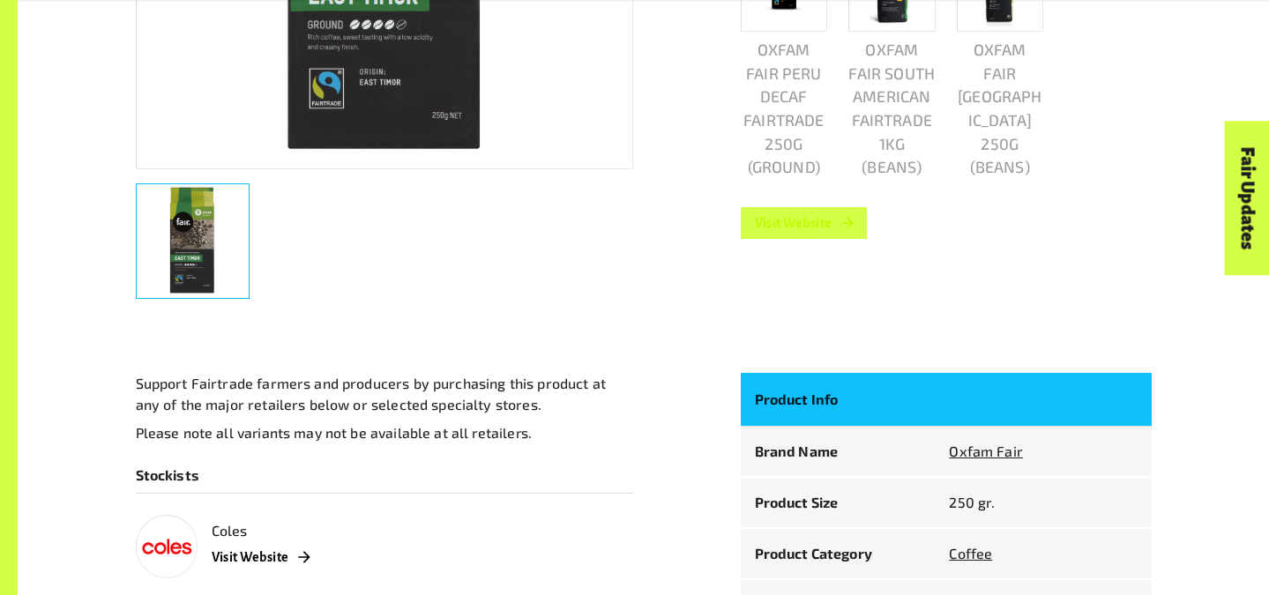
click at [791, 226] on link "Visit Website" at bounding box center [804, 223] width 127 height 32
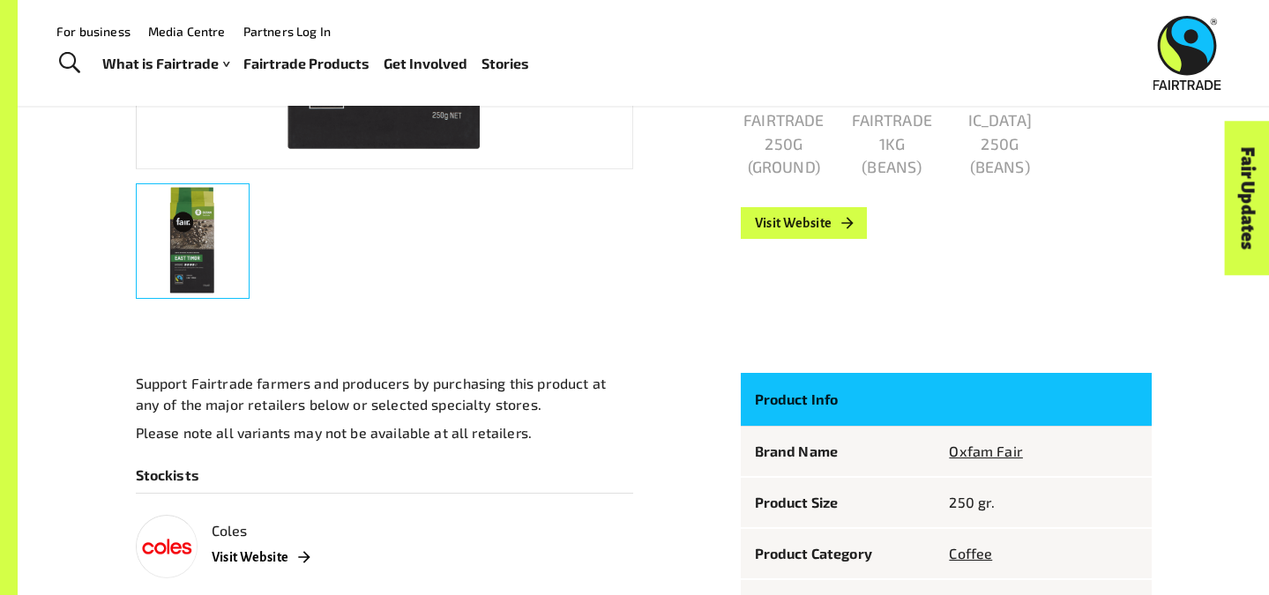
scroll to position [0, 0]
